Goal: Obtain resource: Download file/media

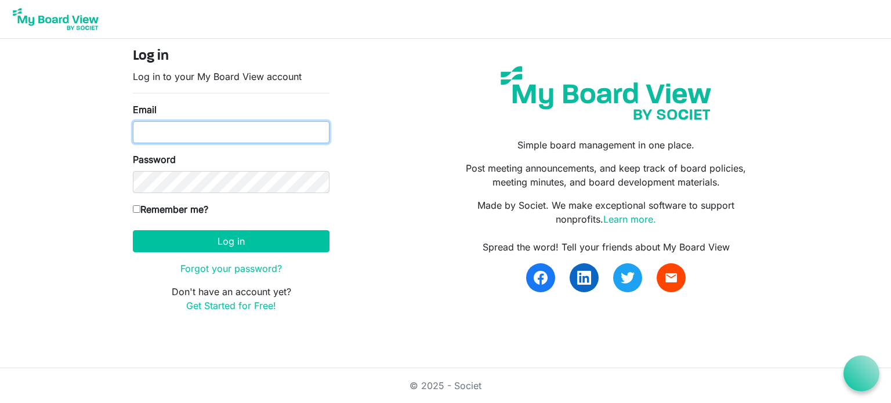
click at [193, 136] on input "Email" at bounding box center [231, 132] width 197 height 22
type input "marield81@aol.com"
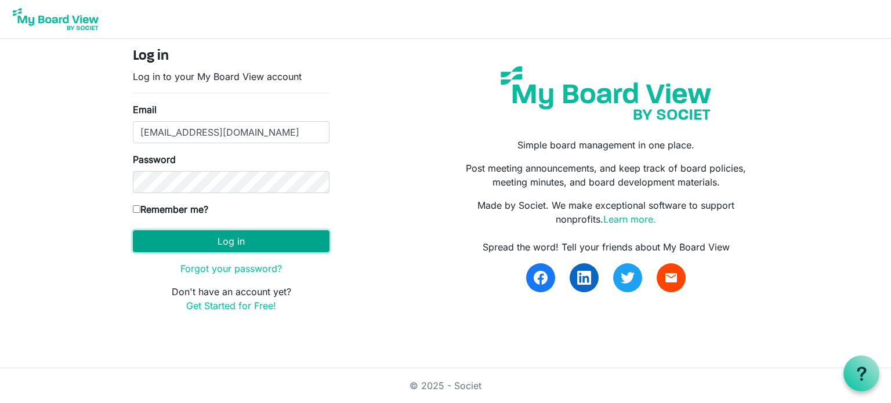
click at [204, 236] on button "Log in" at bounding box center [231, 241] width 197 height 22
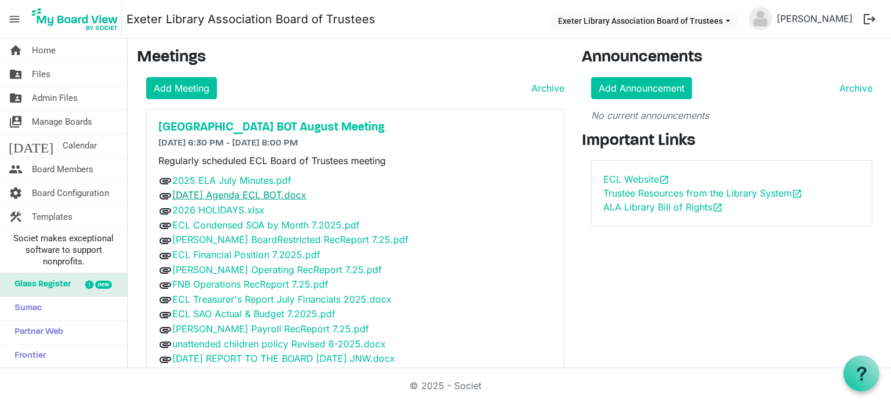
click at [223, 193] on link "[DATE] Agenda ECL BOT.docx" at bounding box center [239, 195] width 134 height 12
click at [230, 222] on link "ECL Condensed SOA by Month 7.2025.pdf" at bounding box center [265, 225] width 187 height 12
click at [262, 220] on link "ECL Condensed SOA by Month 7.2025.pdf" at bounding box center [265, 225] width 187 height 12
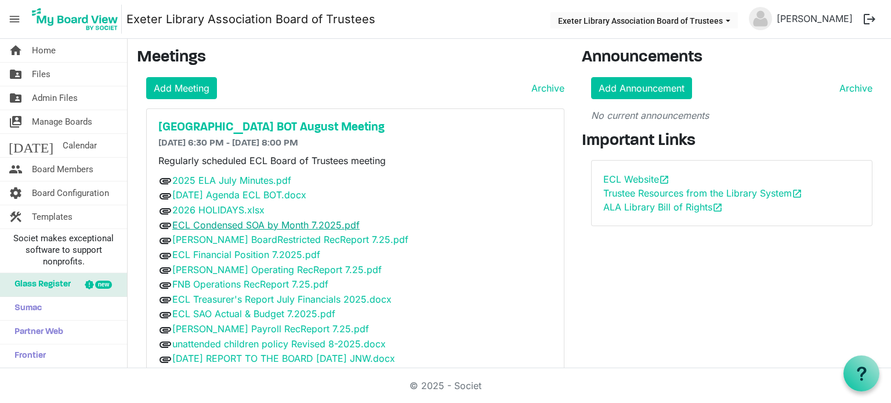
click at [262, 220] on link "ECL Condensed SOA by Month 7.2025.pdf" at bounding box center [265, 225] width 187 height 12
click at [254, 234] on link "[PERSON_NAME] BoardRestricted RecReport 7.25.pdf" at bounding box center [290, 240] width 236 height 12
click at [263, 251] on link "ECL Financial Position 7.2025.pdf" at bounding box center [246, 255] width 148 height 12
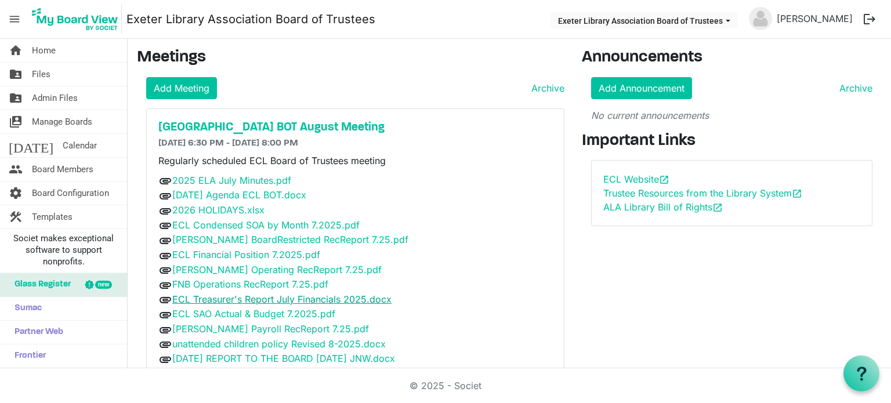
click at [282, 299] on link "ECL Treasurer's Report July Financials 2025.docx" at bounding box center [281, 300] width 219 height 12
click at [258, 310] on link "ECL SAO Actual & Budget 7.2025.pdf" at bounding box center [253, 314] width 163 height 12
click at [233, 341] on link "unattended children policy Revised 8-2025.docx" at bounding box center [279, 344] width 214 height 12
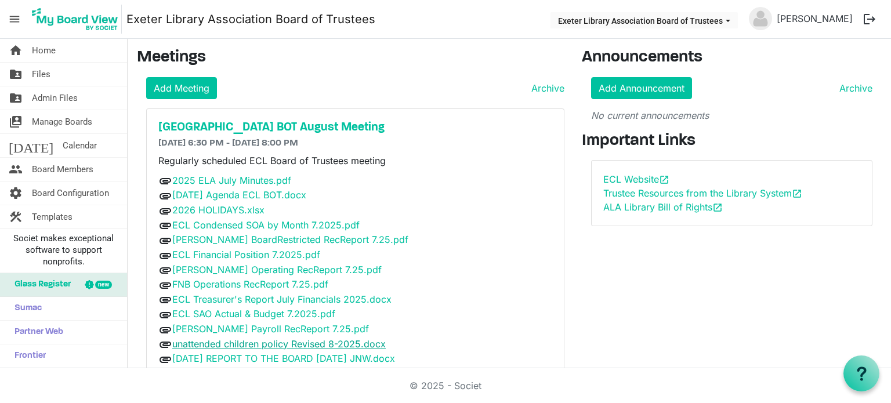
click at [287, 341] on link "unattended children policy Revised 8-2025.docx" at bounding box center [279, 344] width 214 height 12
click at [303, 358] on link "[DATE] REPORT TO THE BOARD [DATE] JNW.docx" at bounding box center [283, 359] width 223 height 12
click at [344, 294] on link "ECL Treasurer's Report July Financials 2025.docx" at bounding box center [281, 300] width 219 height 12
click at [841, 320] on div "Announcements Add Announcement Archive No current announcements Important Links…" at bounding box center [732, 218] width 318 height 340
click at [229, 358] on link "[DATE] REPORT TO THE BOARD [DATE] JNW.docx" at bounding box center [283, 359] width 223 height 12
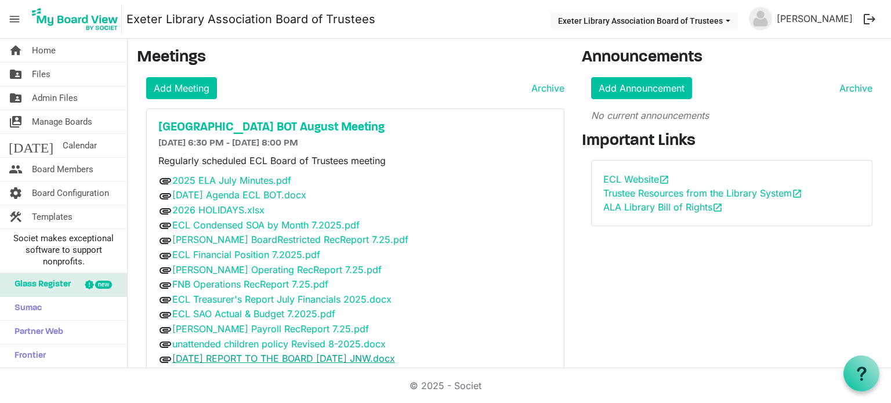
click at [229, 358] on link "[DATE] REPORT TO THE BOARD [DATE] JNW.docx" at bounding box center [283, 359] width 223 height 12
click at [319, 359] on link "[DATE] REPORT TO THE BOARD [DATE] JNW.docx" at bounding box center [283, 359] width 223 height 12
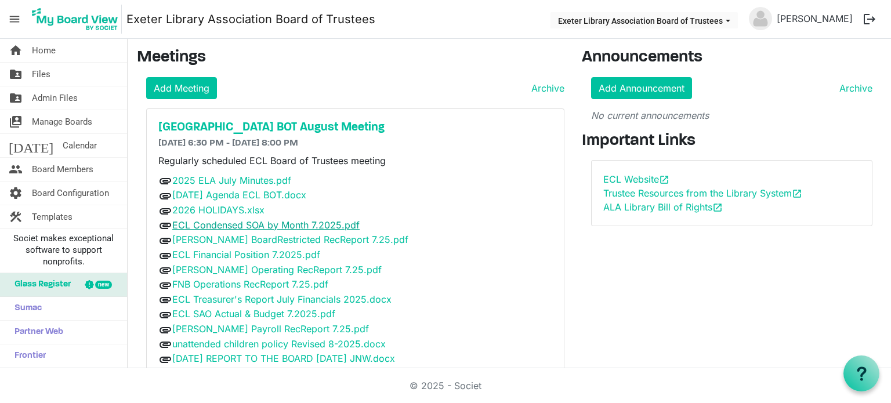
click at [217, 225] on link "ECL Condensed SOA by Month 7.2025.pdf" at bounding box center [265, 225] width 187 height 12
